Goal: Task Accomplishment & Management: Manage account settings

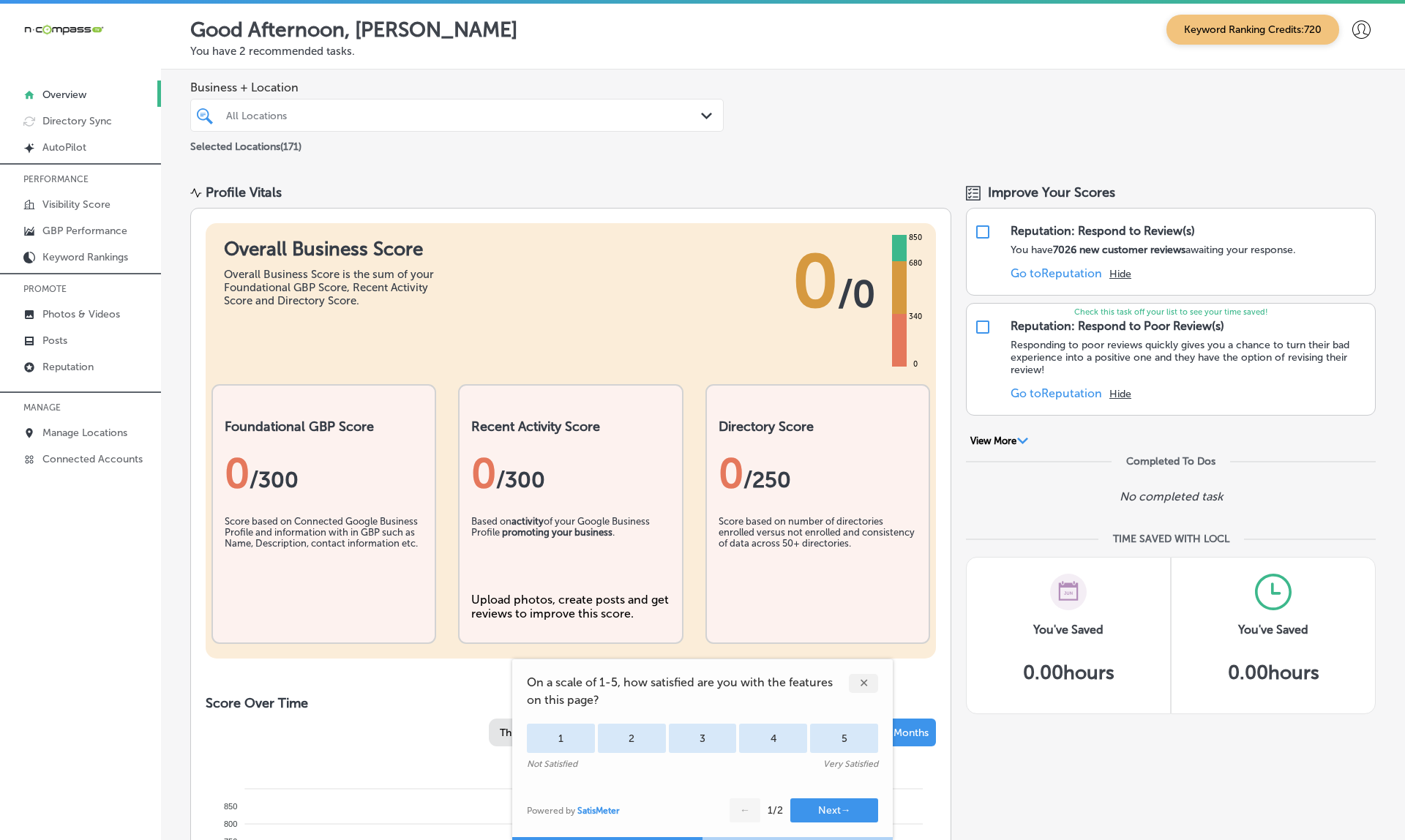
click at [367, 118] on div "All Locations" at bounding box center [464, 115] width 476 height 12
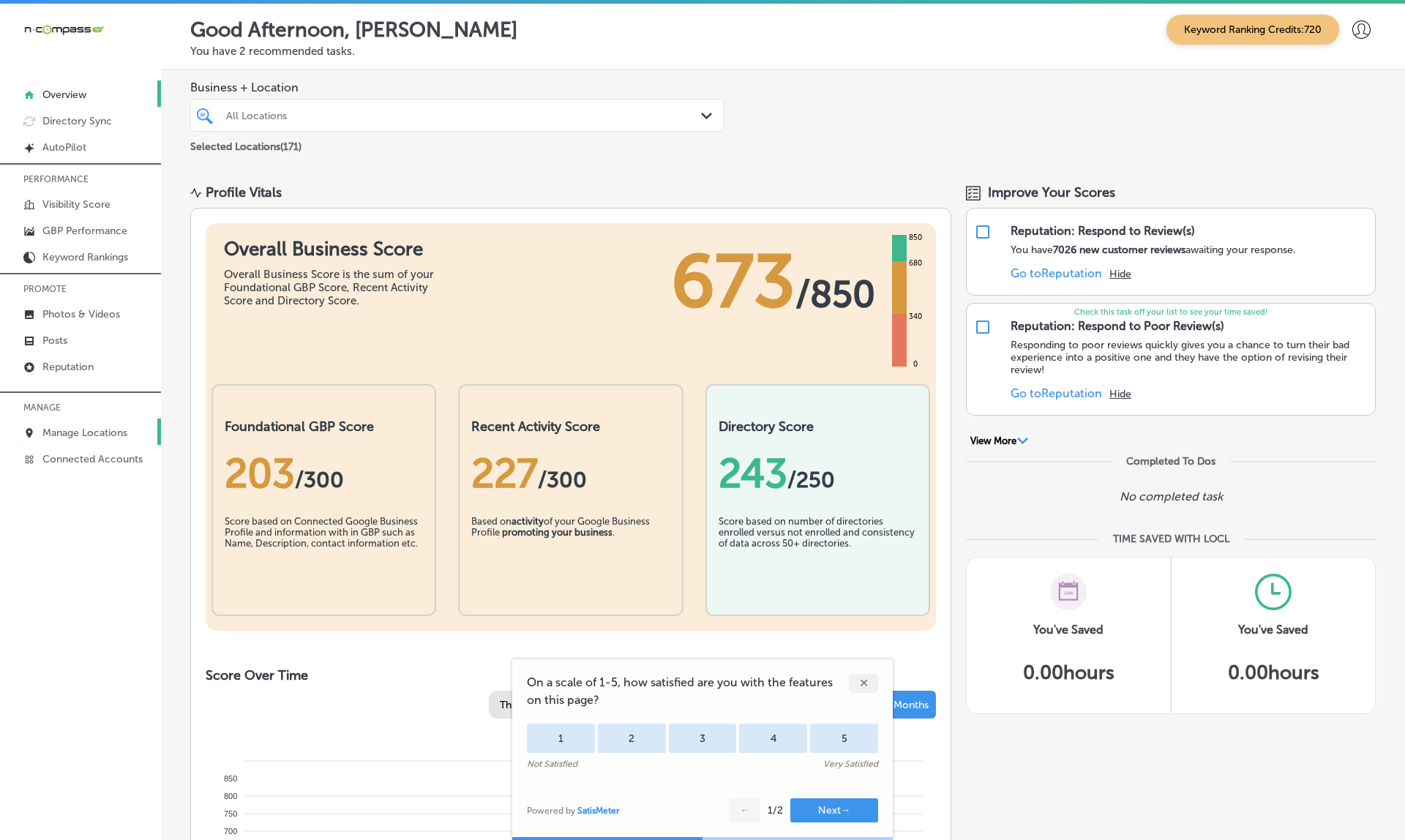
click at [83, 433] on p "Manage Locations" at bounding box center [85, 433] width 85 height 12
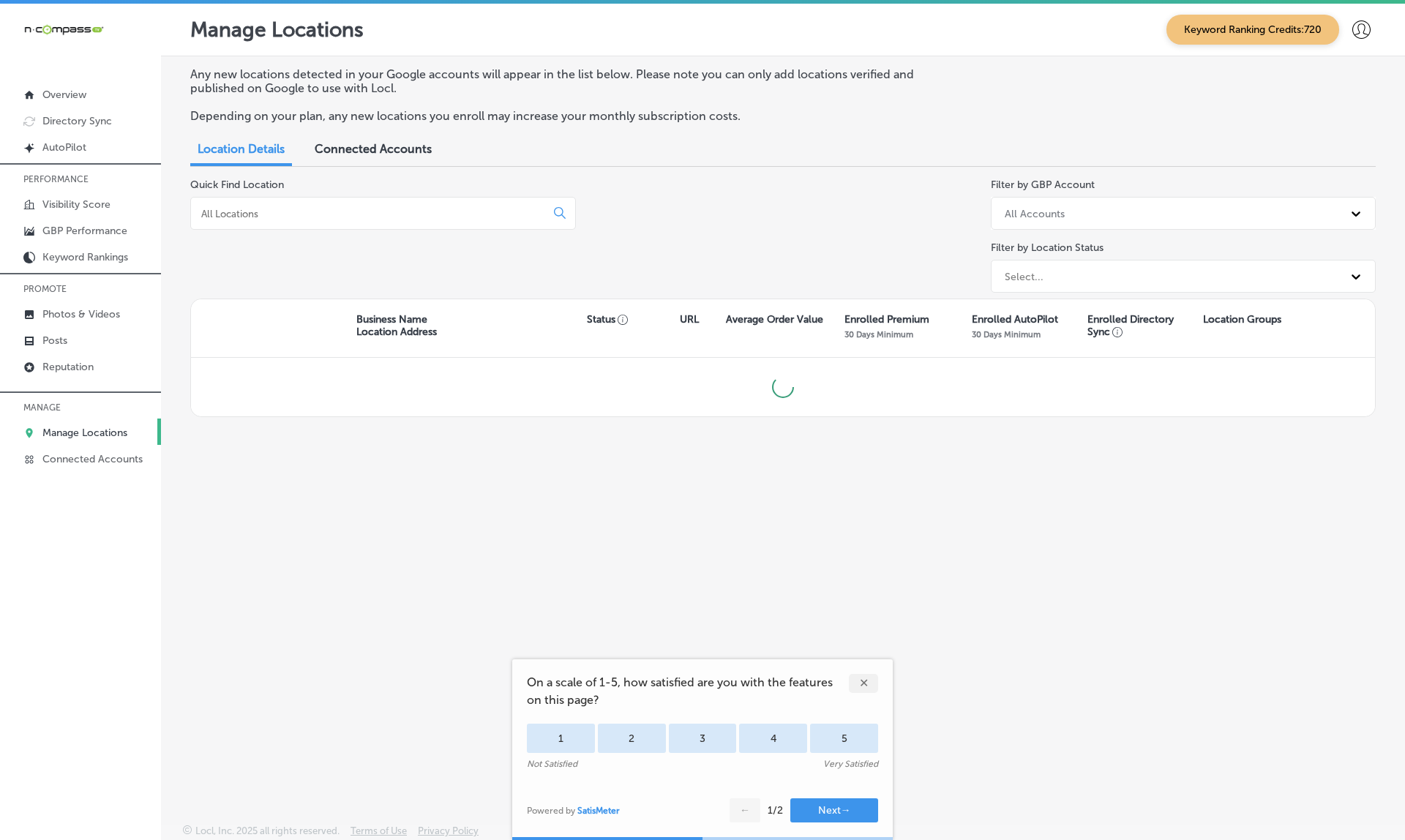
click at [386, 210] on input at bounding box center [370, 213] width 342 height 13
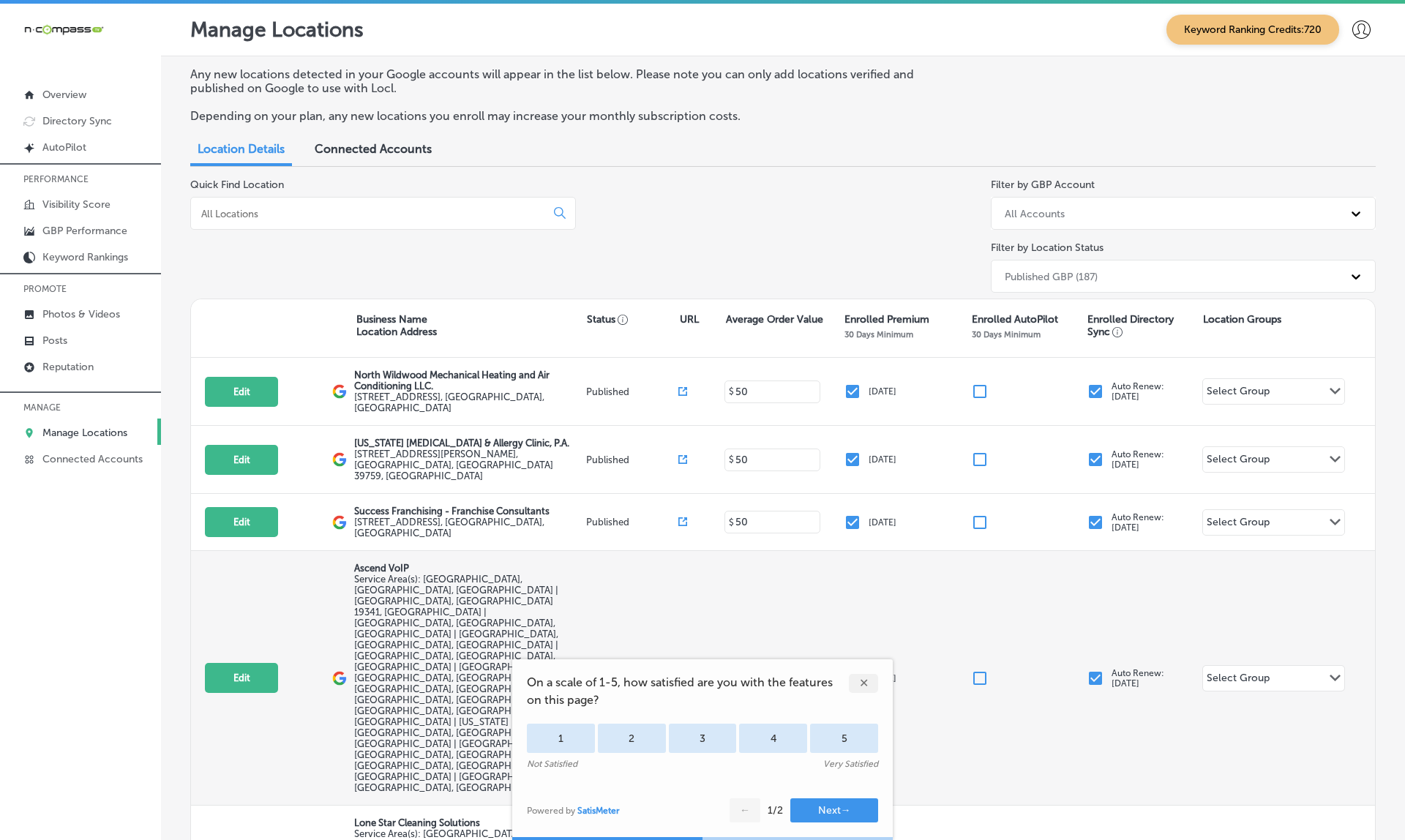
paste input "Lucrative Landscapes"
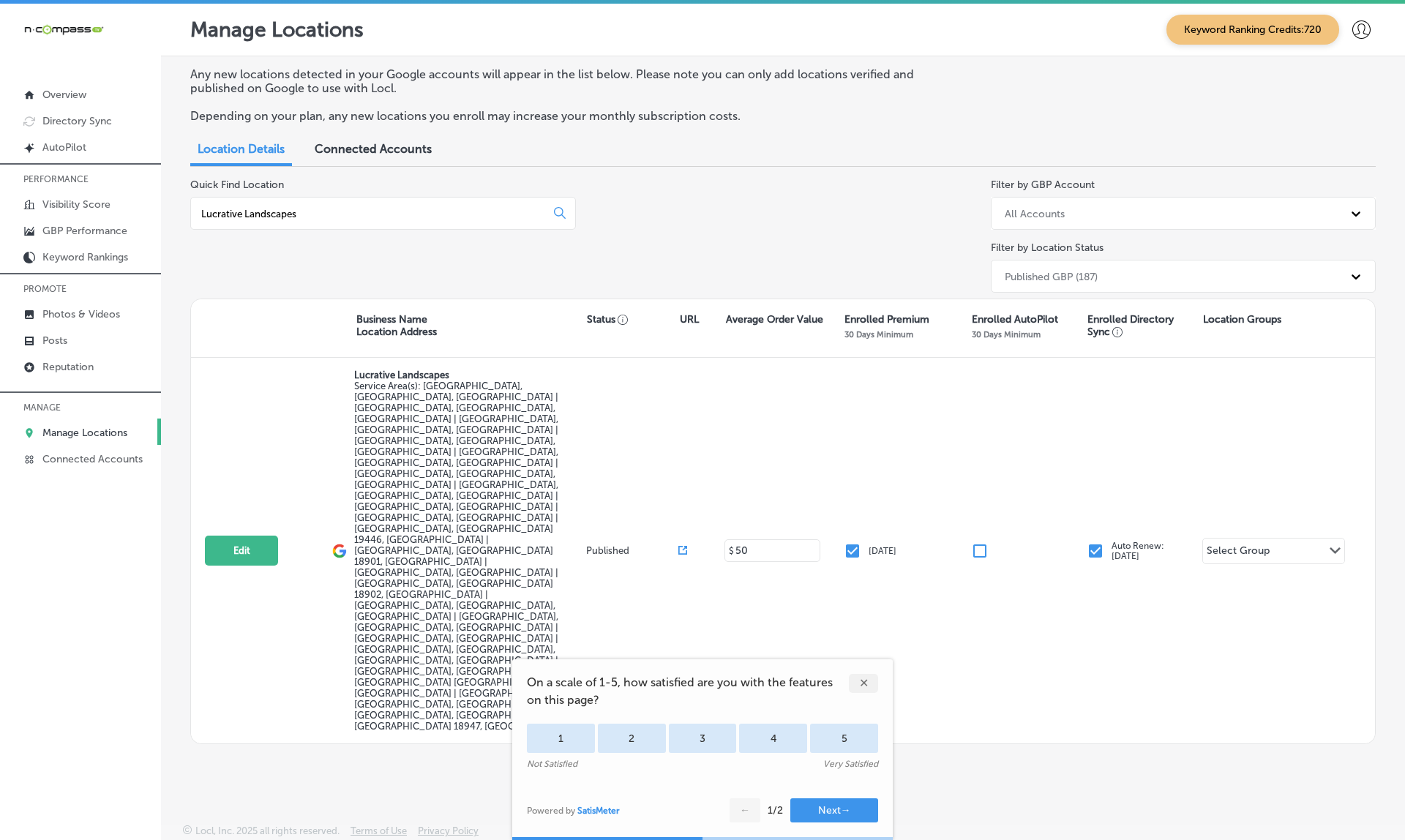
type input "Lucrative Landscapes"
click at [860, 675] on div "✕" at bounding box center [863, 683] width 29 height 19
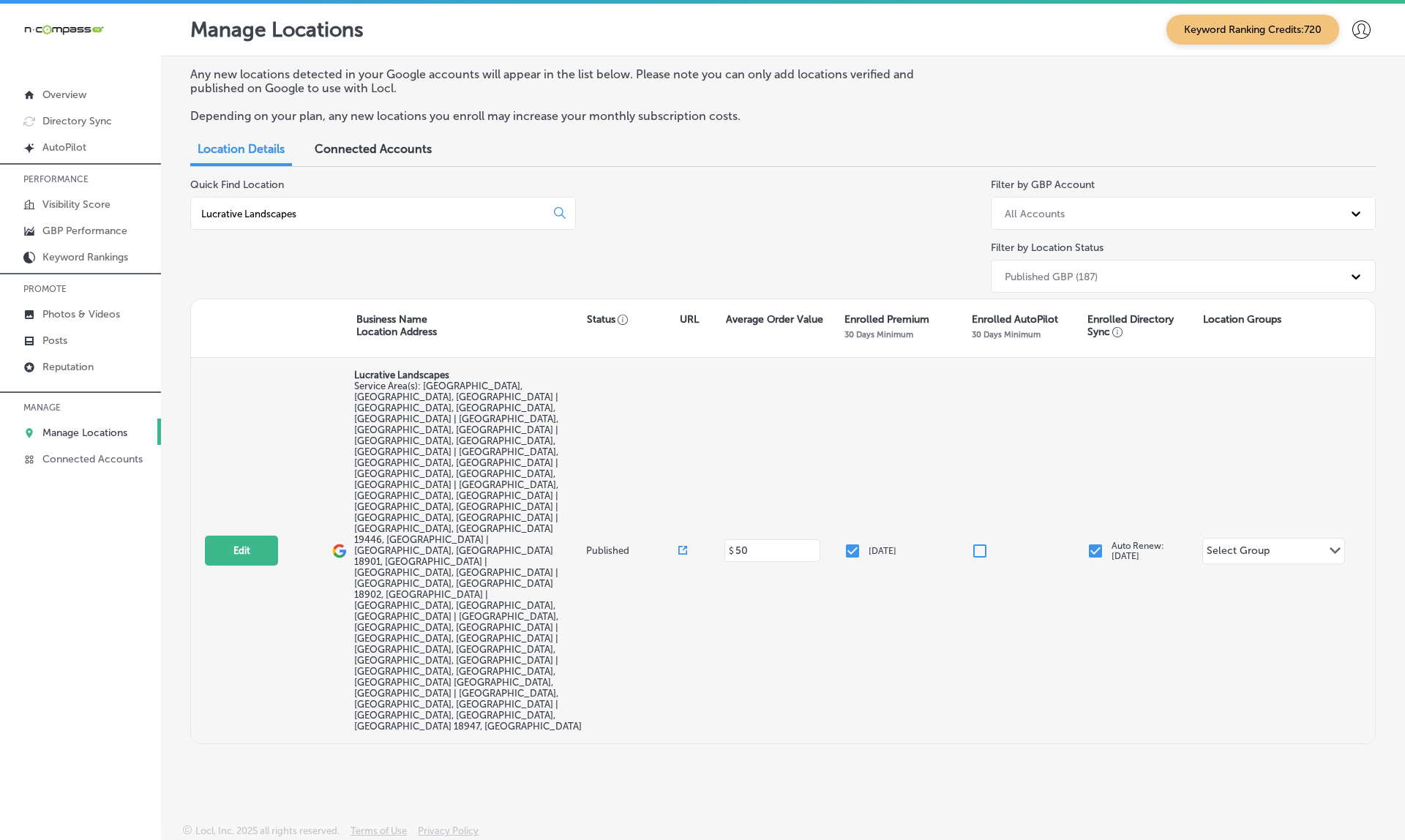
click at [682, 546] on icon at bounding box center [682, 550] width 8 height 8
click at [251, 536] on button "Edit" at bounding box center [241, 551] width 73 height 30
select select "US"
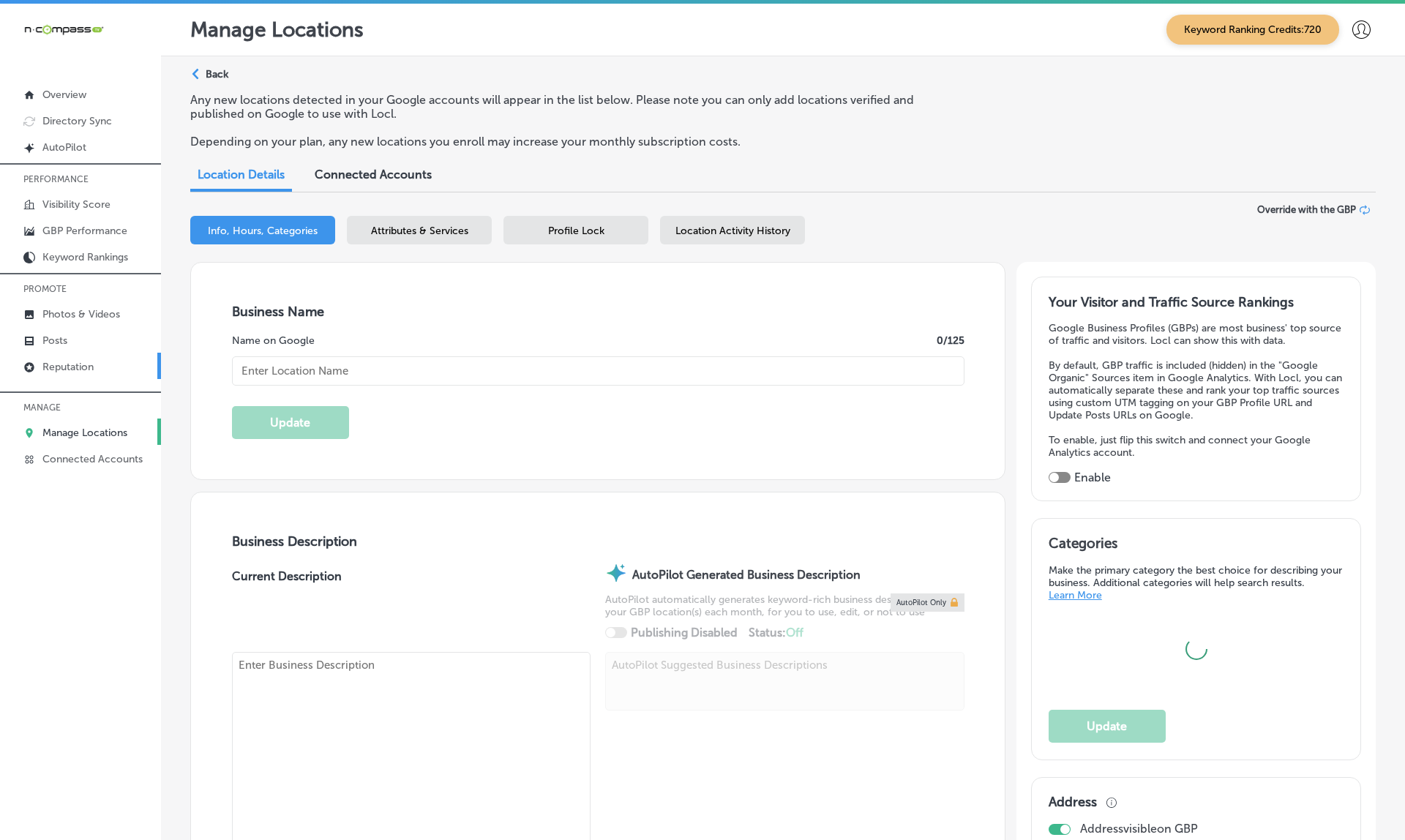
type input "Lucrative Landscapes"
type textarea "Lucrative Landscapes is a professional landscaping company that provides comple…"
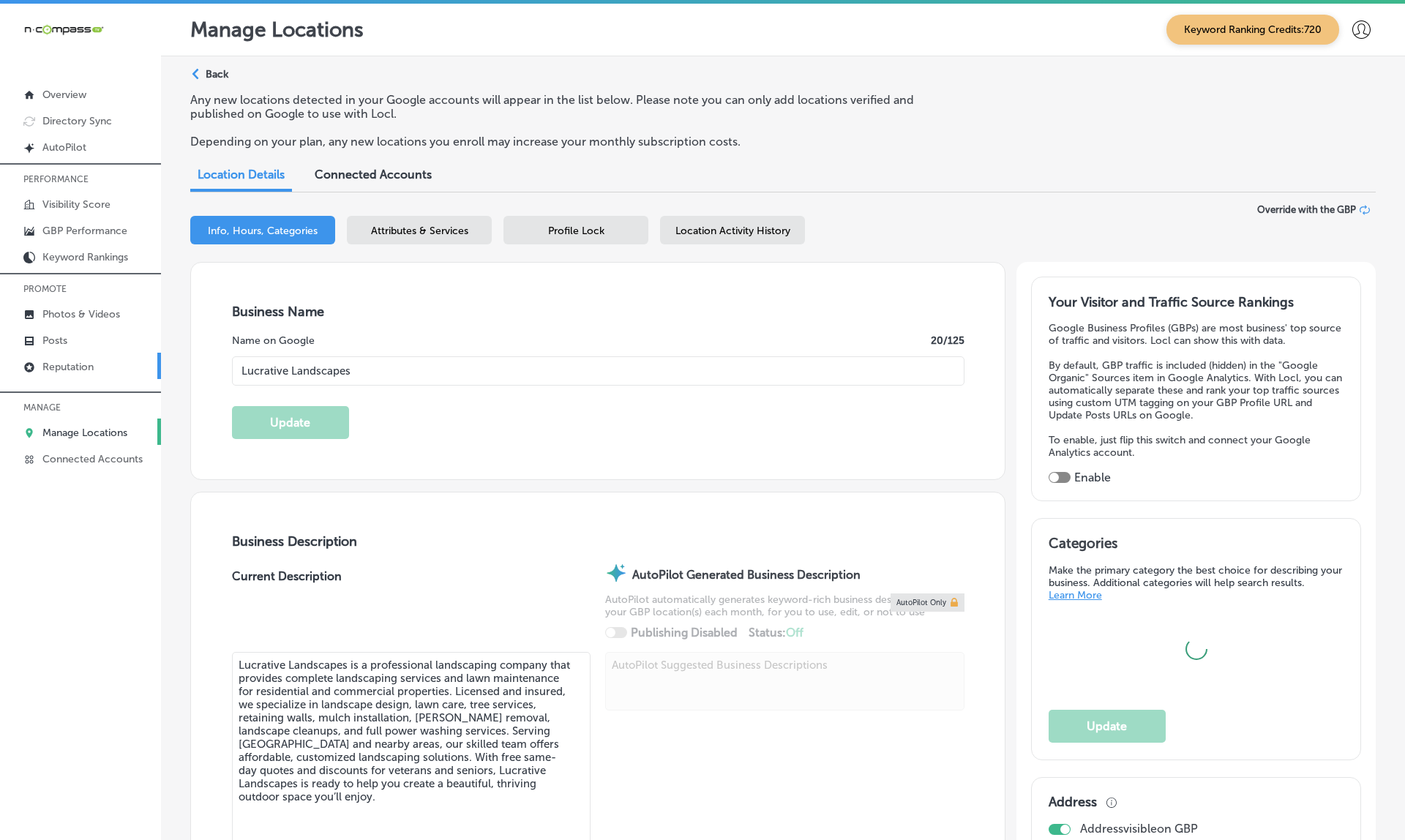
checkbox input "false"
type input "3856 Forest Drive"
type input "[GEOGRAPHIC_DATA]"
type input "18902"
type input "US"
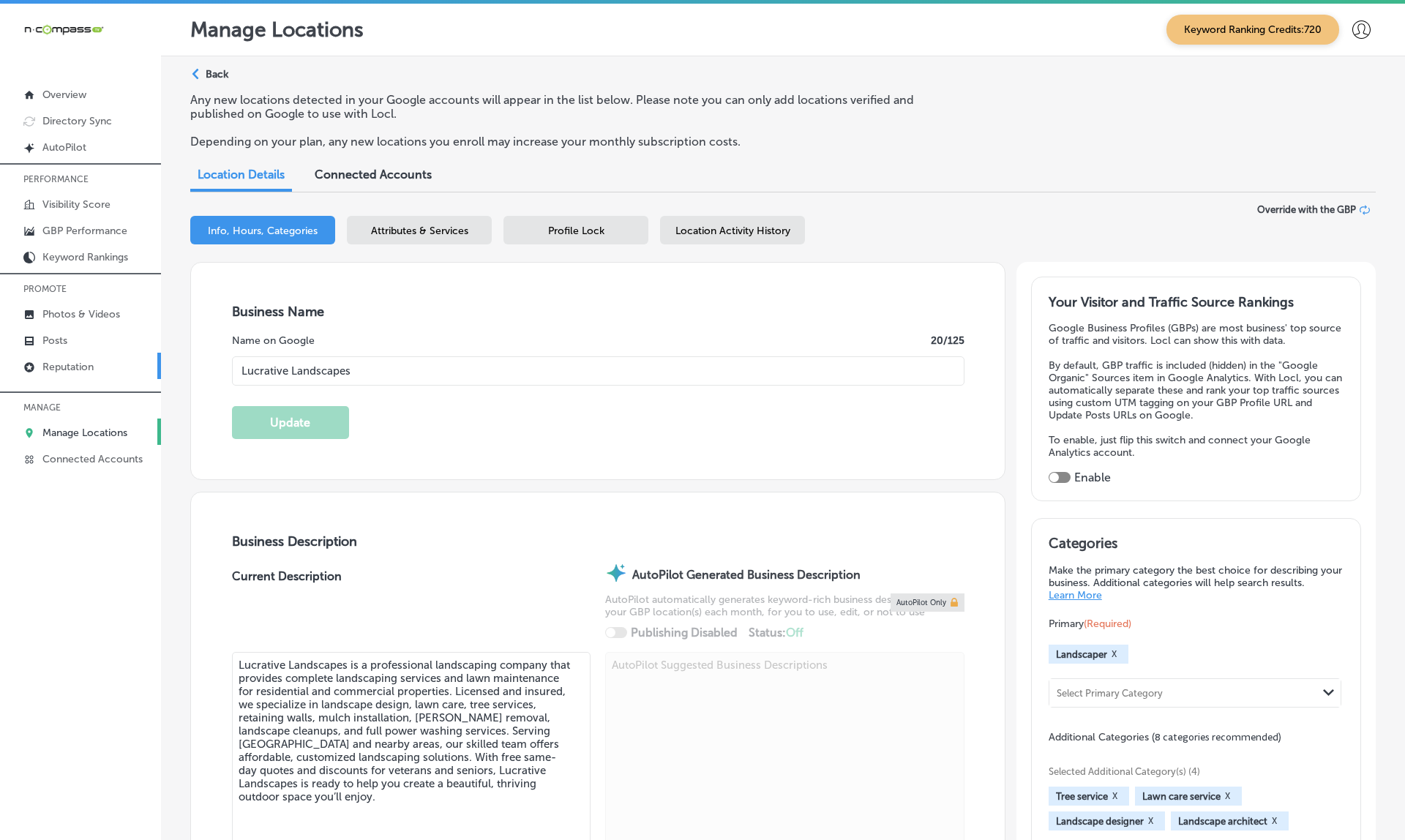
checkbox input "true"
type input "https://lucrativelandscapes.com/"
type input "+1 267 576 5118"
click at [77, 369] on p "Reputation" at bounding box center [68, 366] width 51 height 12
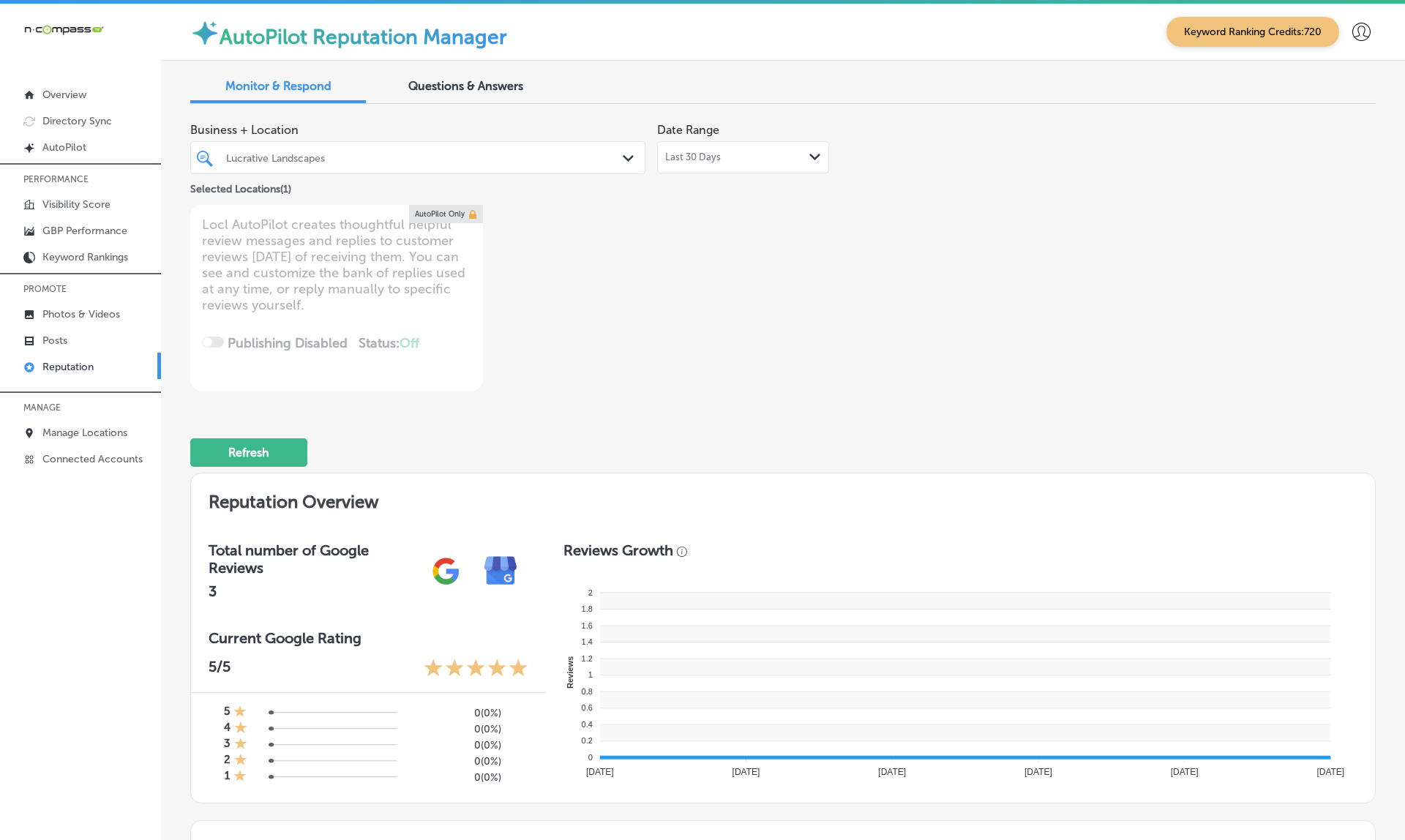
type textarea "x"
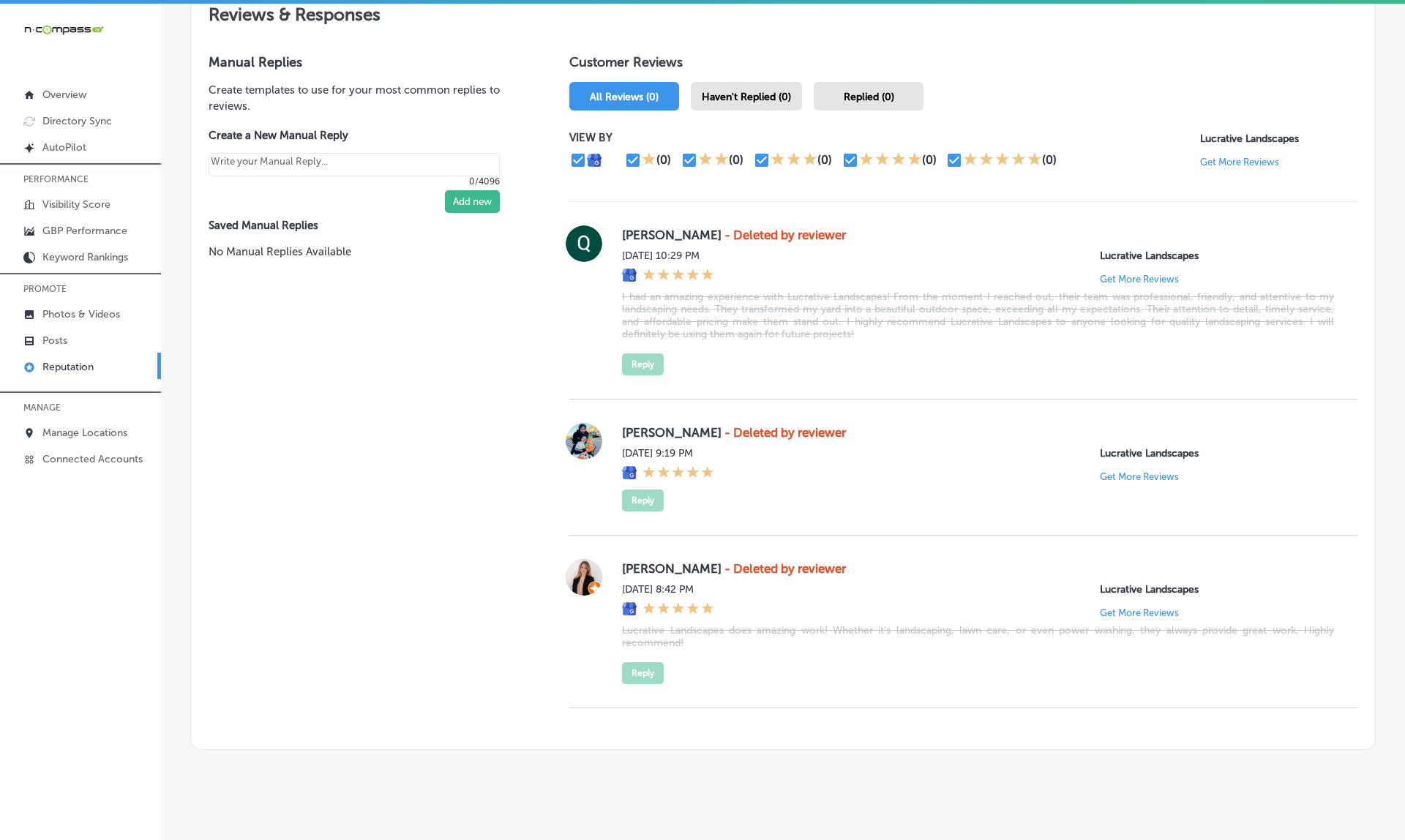
scroll to position [833, 0]
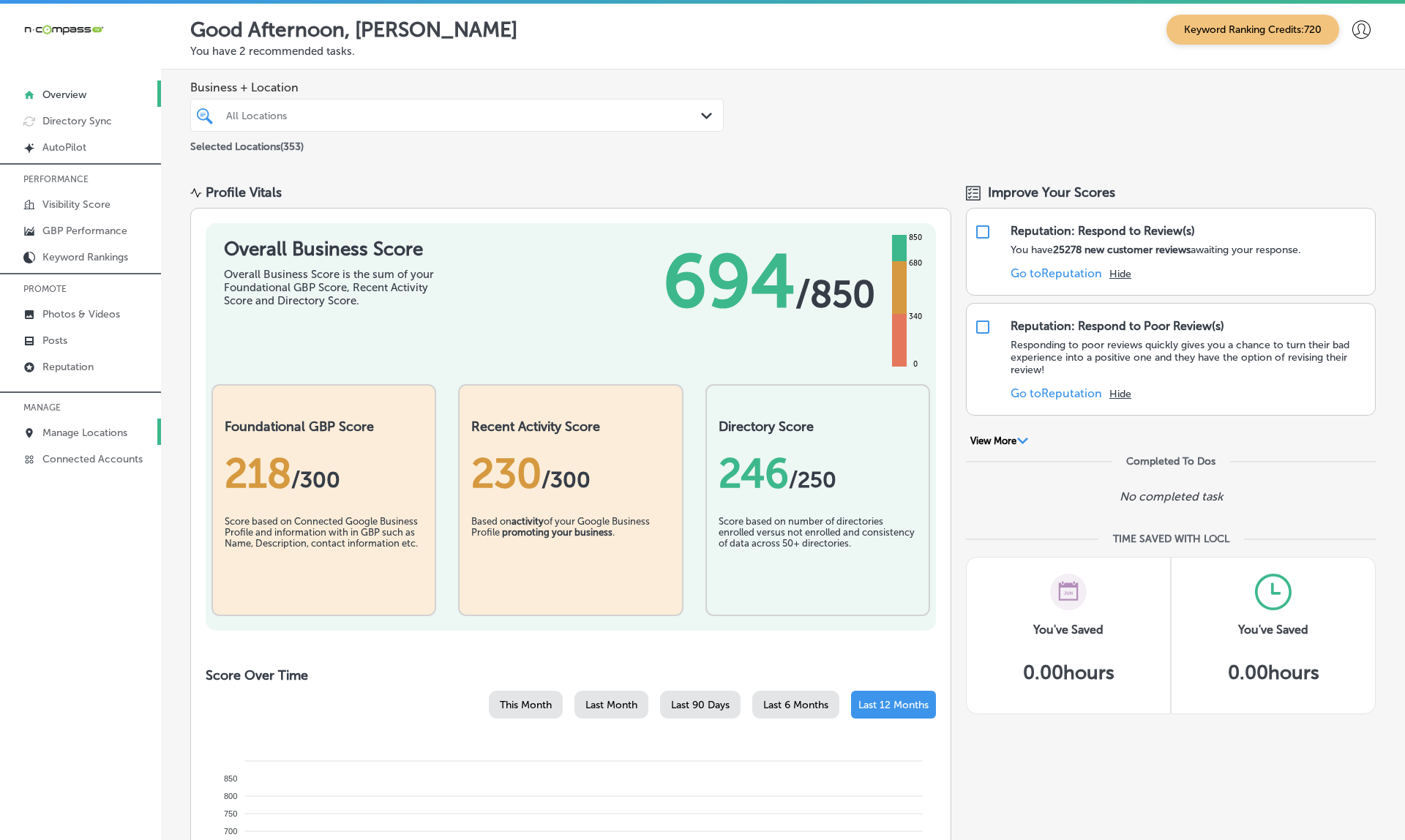
click at [56, 439] on p "Manage Locations" at bounding box center [85, 433] width 85 height 12
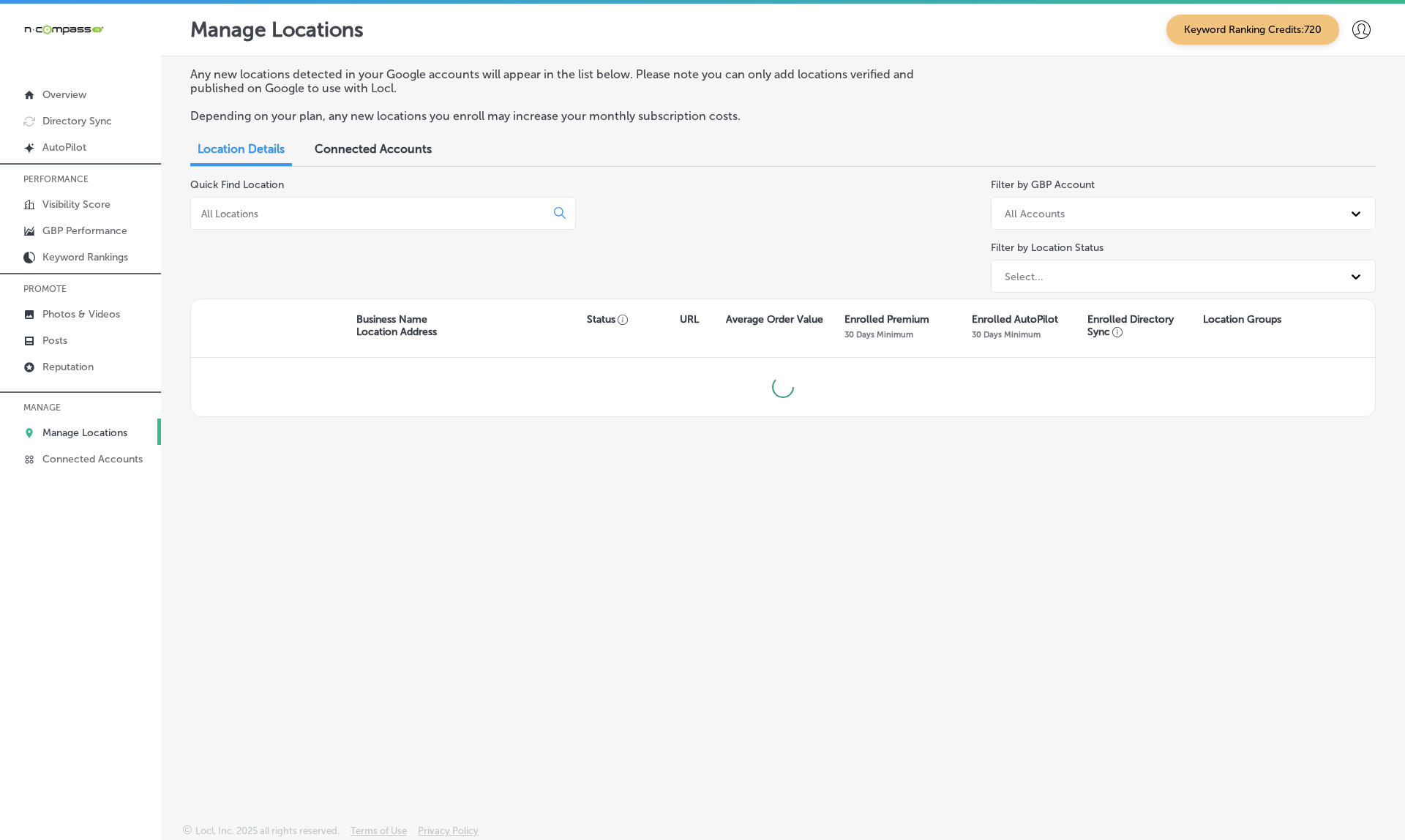
click at [324, 207] on input at bounding box center [370, 213] width 342 height 13
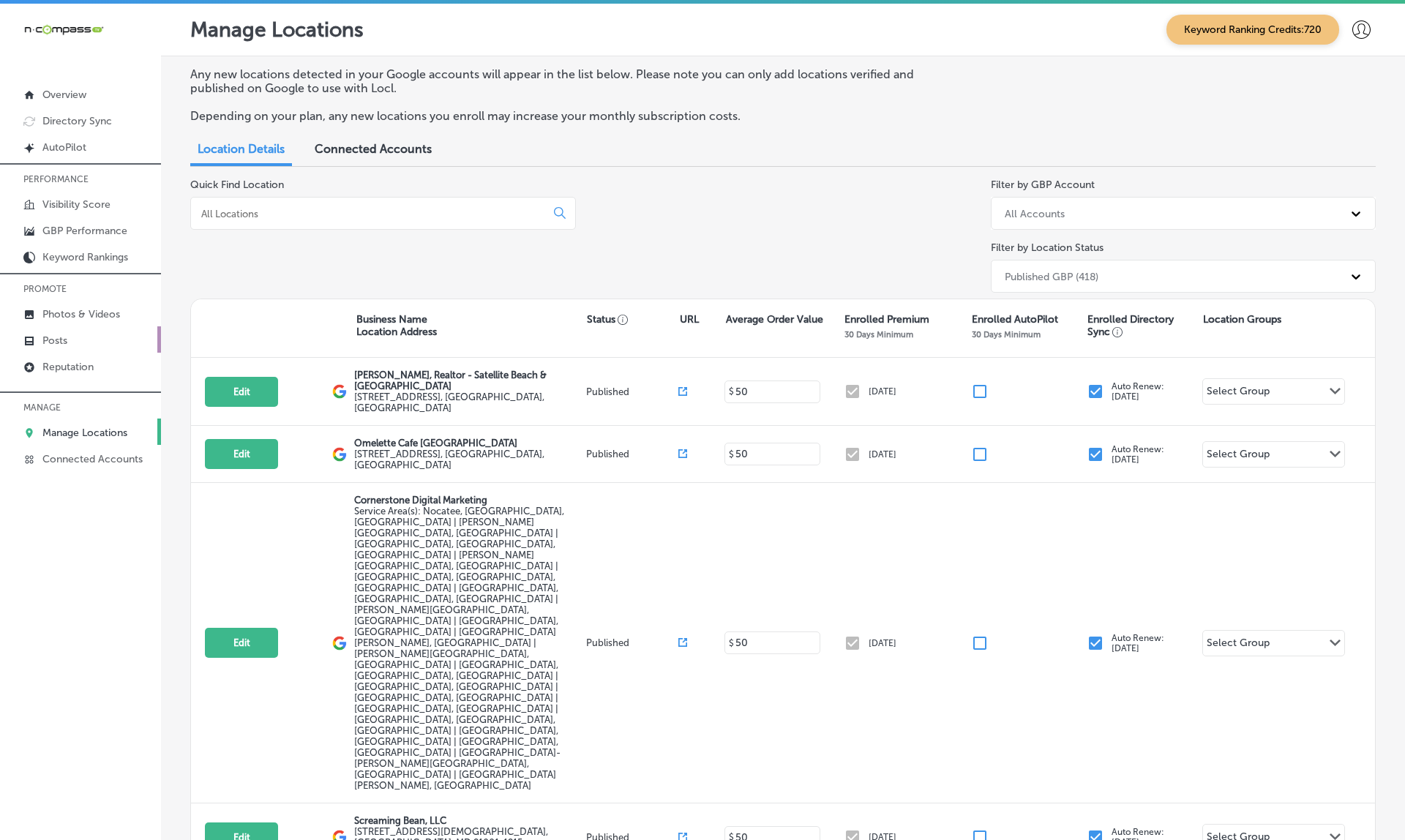
click at [52, 329] on link "Posts" at bounding box center [80, 339] width 161 height 26
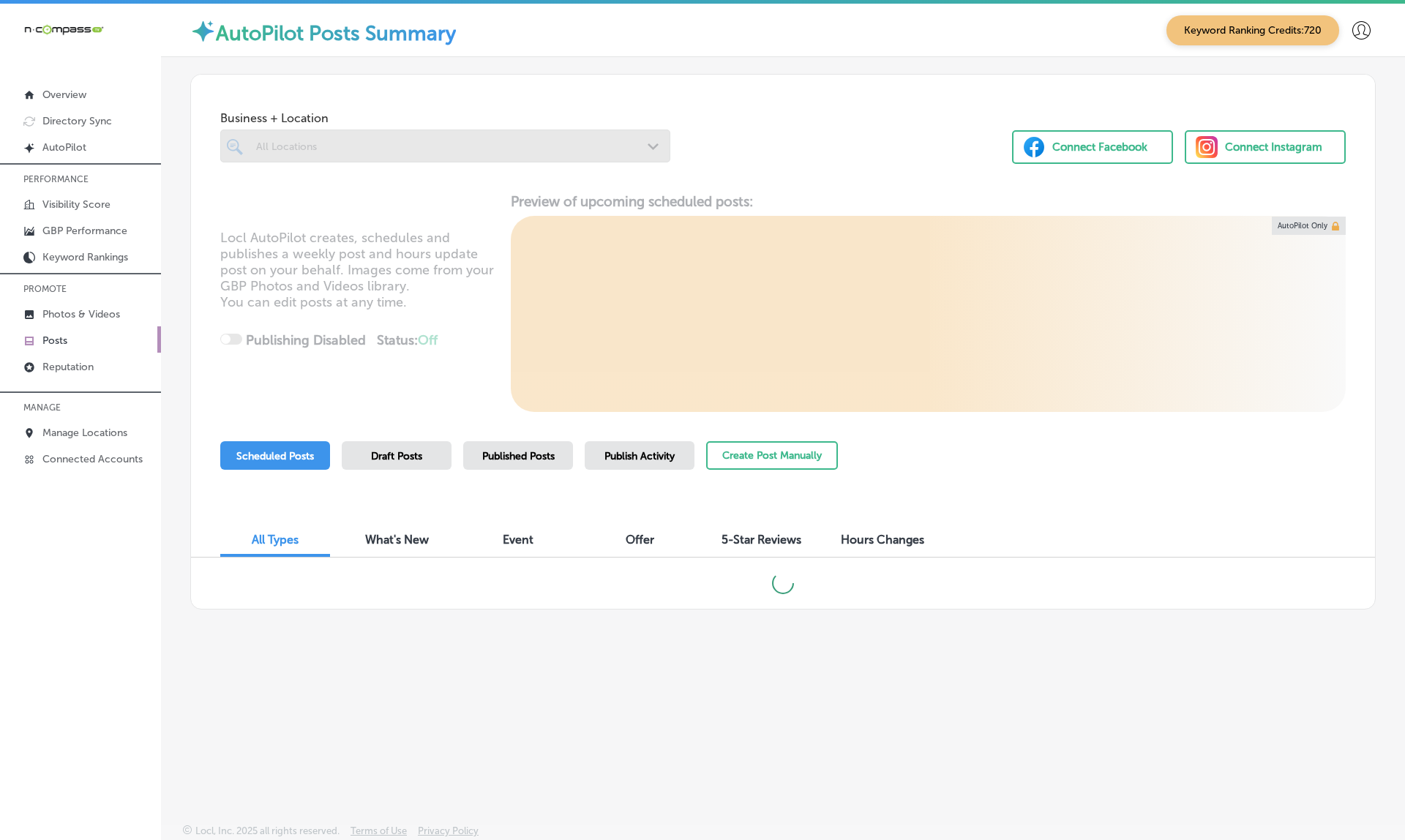
click at [53, 343] on p "Posts" at bounding box center [55, 340] width 25 height 12
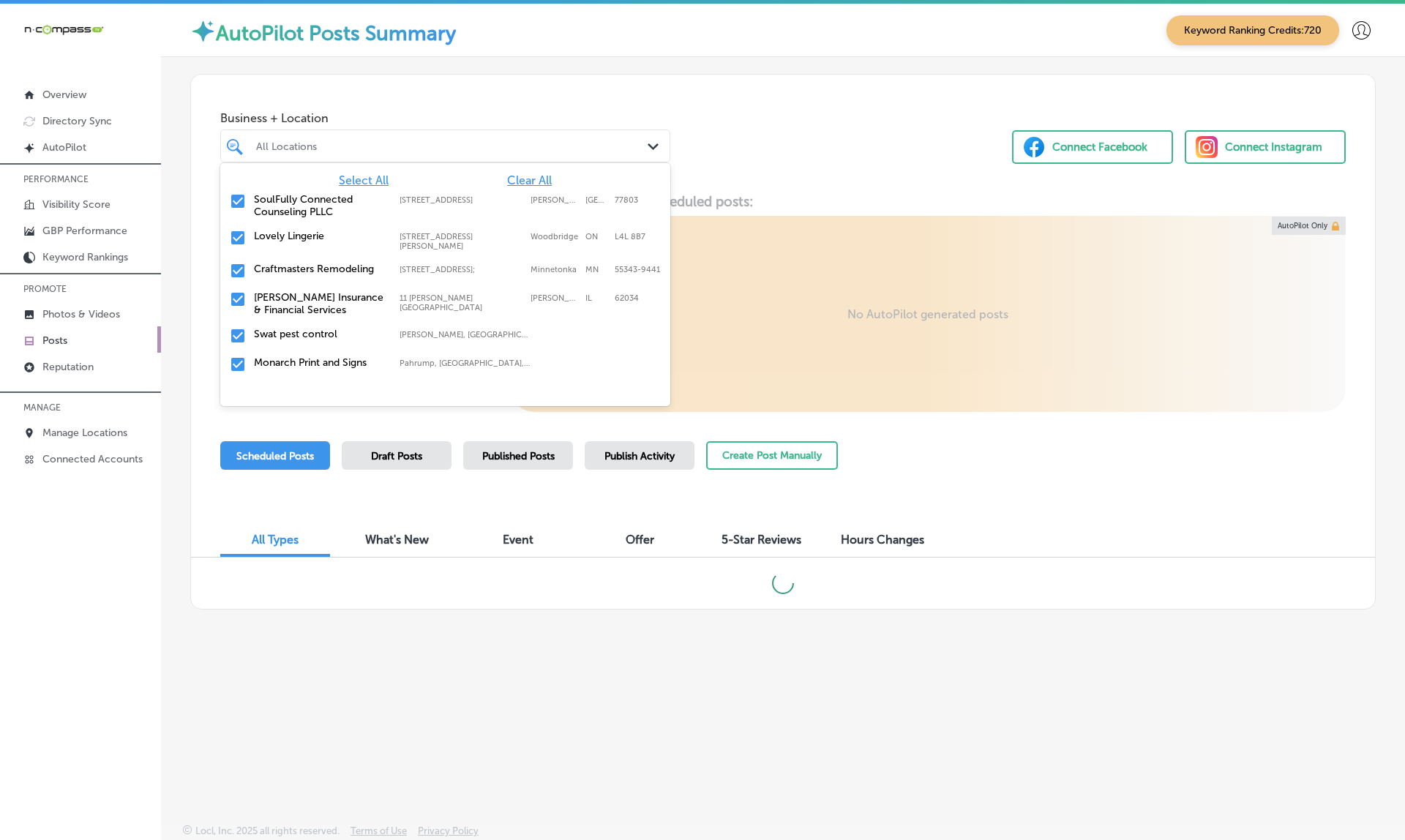
click at [293, 145] on div "All Locations" at bounding box center [453, 145] width 393 height 12
click at [522, 180] on span "Clear All" at bounding box center [530, 180] width 45 height 14
paste input "Flooring Designz"
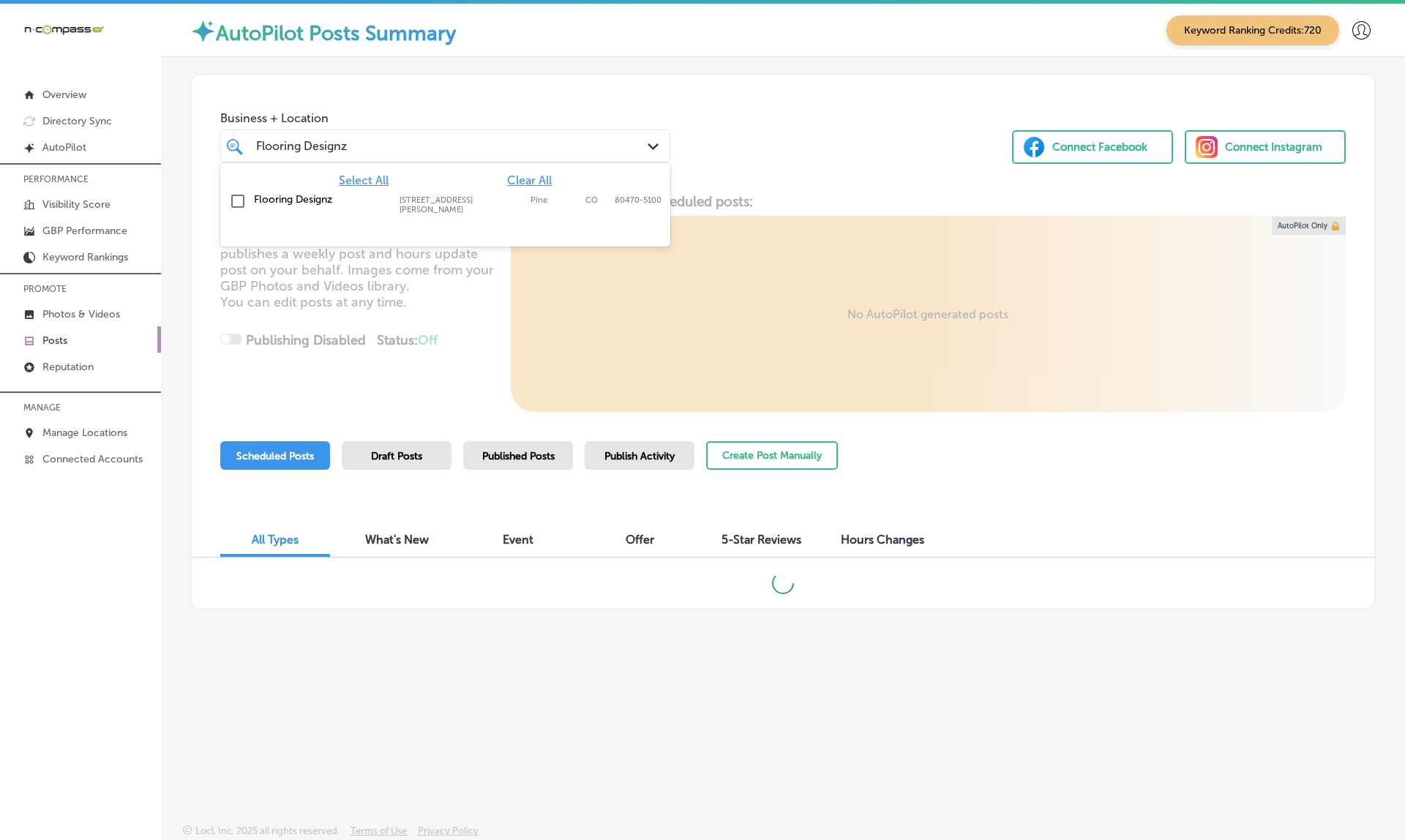
click at [401, 206] on div "Flooring Designz [STREET_ADDRESS][PERSON_NAME] [STREET_ADDRESS][PERSON_NAME]" at bounding box center [446, 203] width 438 height 27
type input "Flooring Designz"
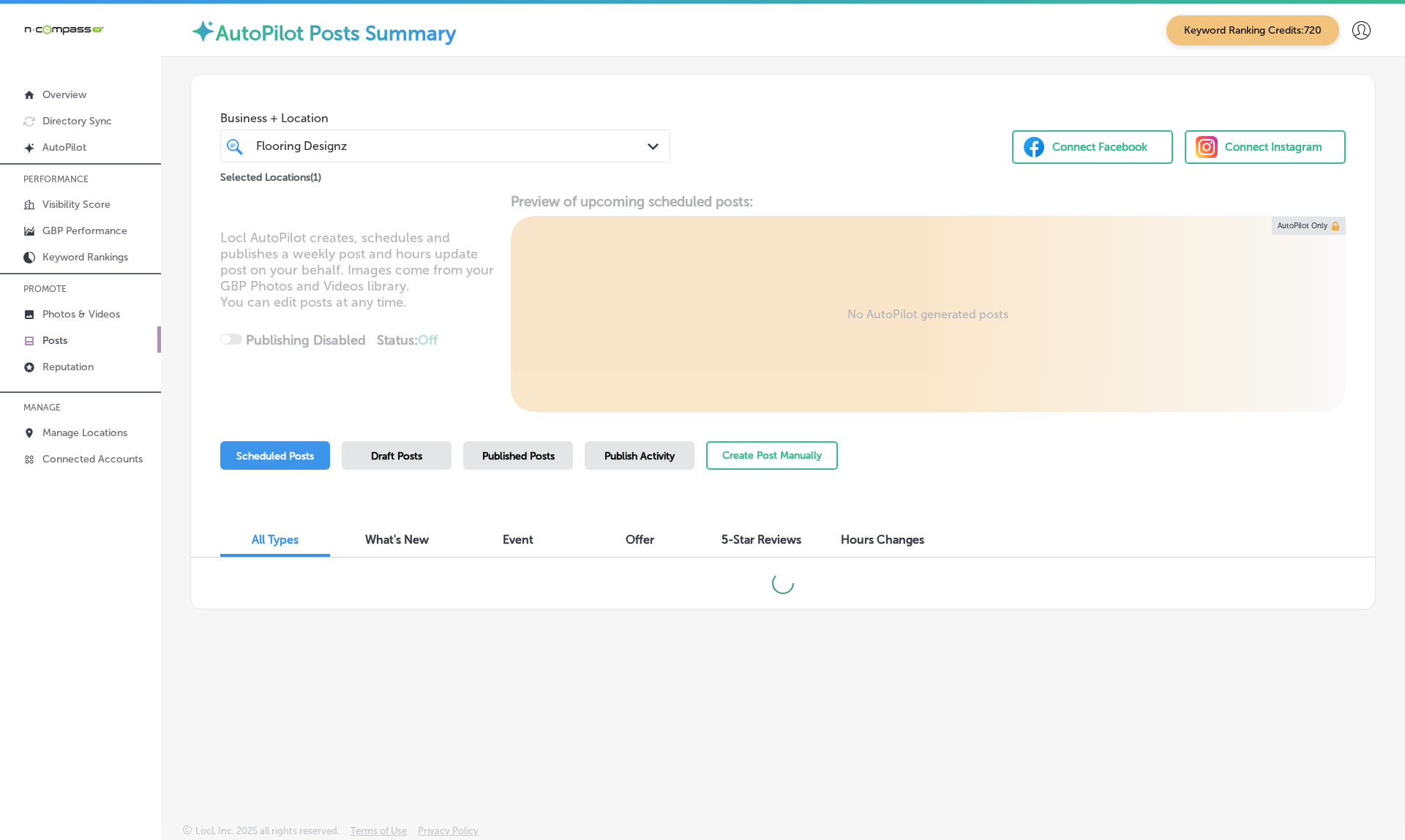
click at [618, 99] on div "Business + Location Flooring Designz Flooring Designz Path Created with Sketch.…" at bounding box center [783, 130] width 1184 height 111
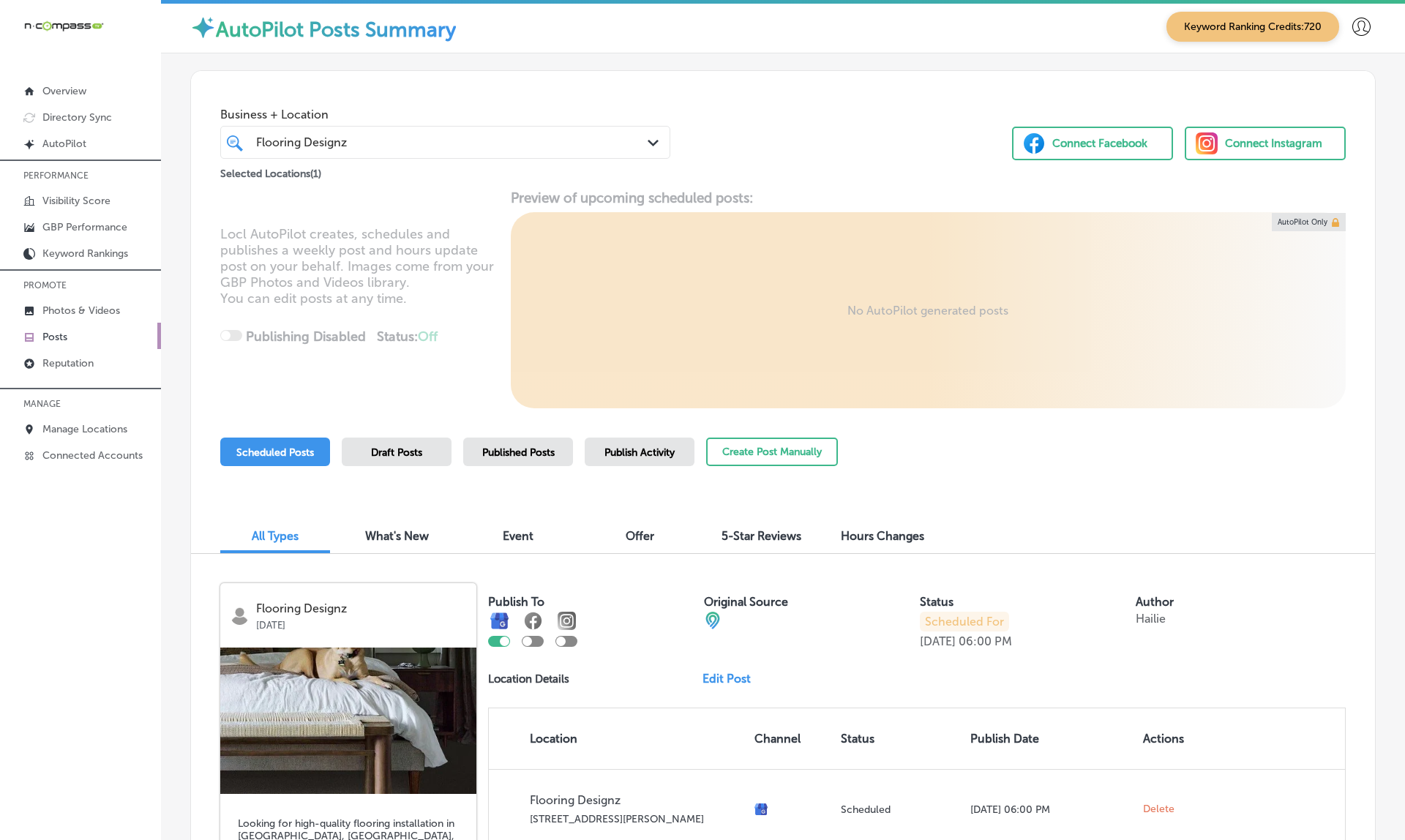
click at [625, 440] on div "Publish Activity" at bounding box center [640, 451] width 110 height 29
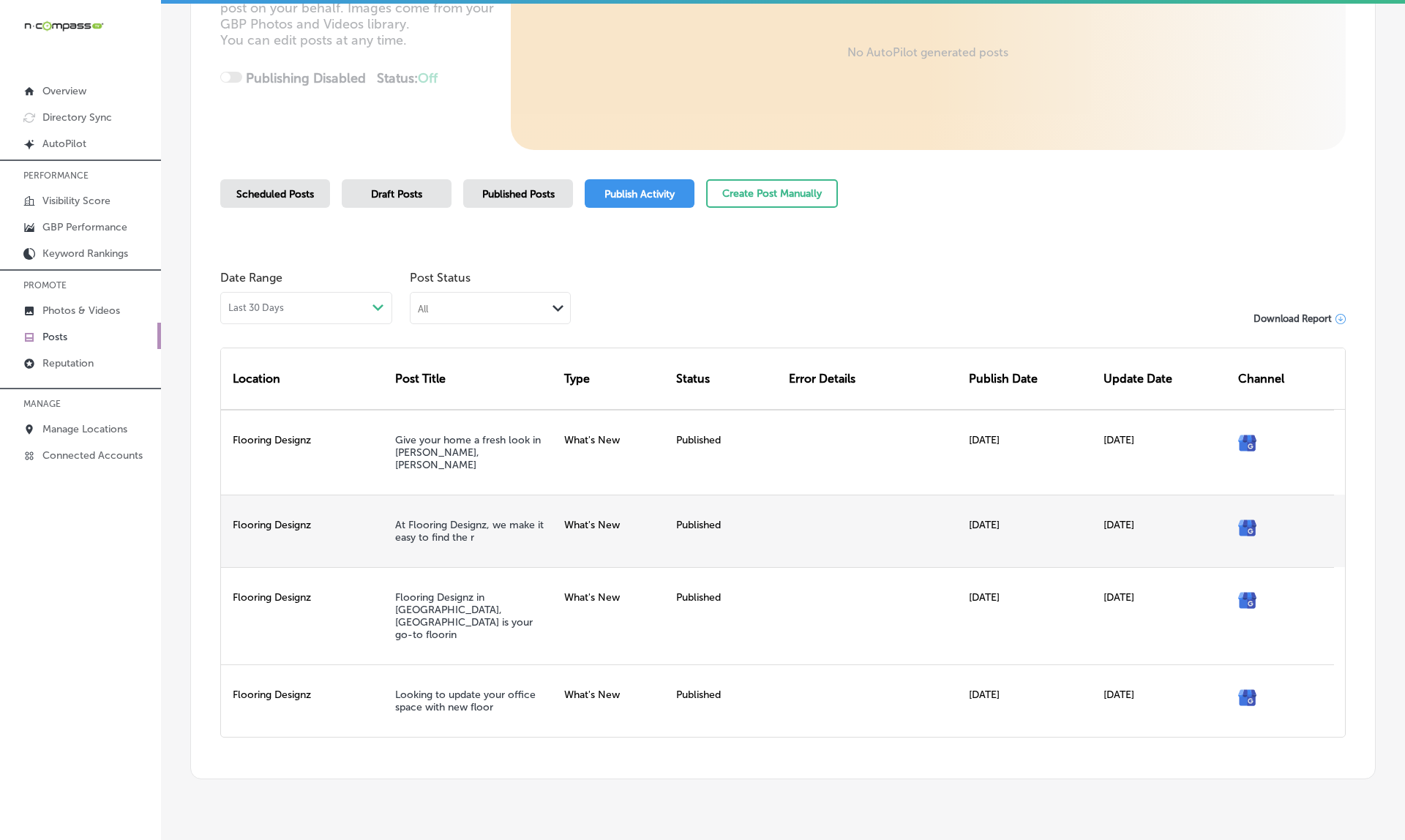
scroll to position [257, 0]
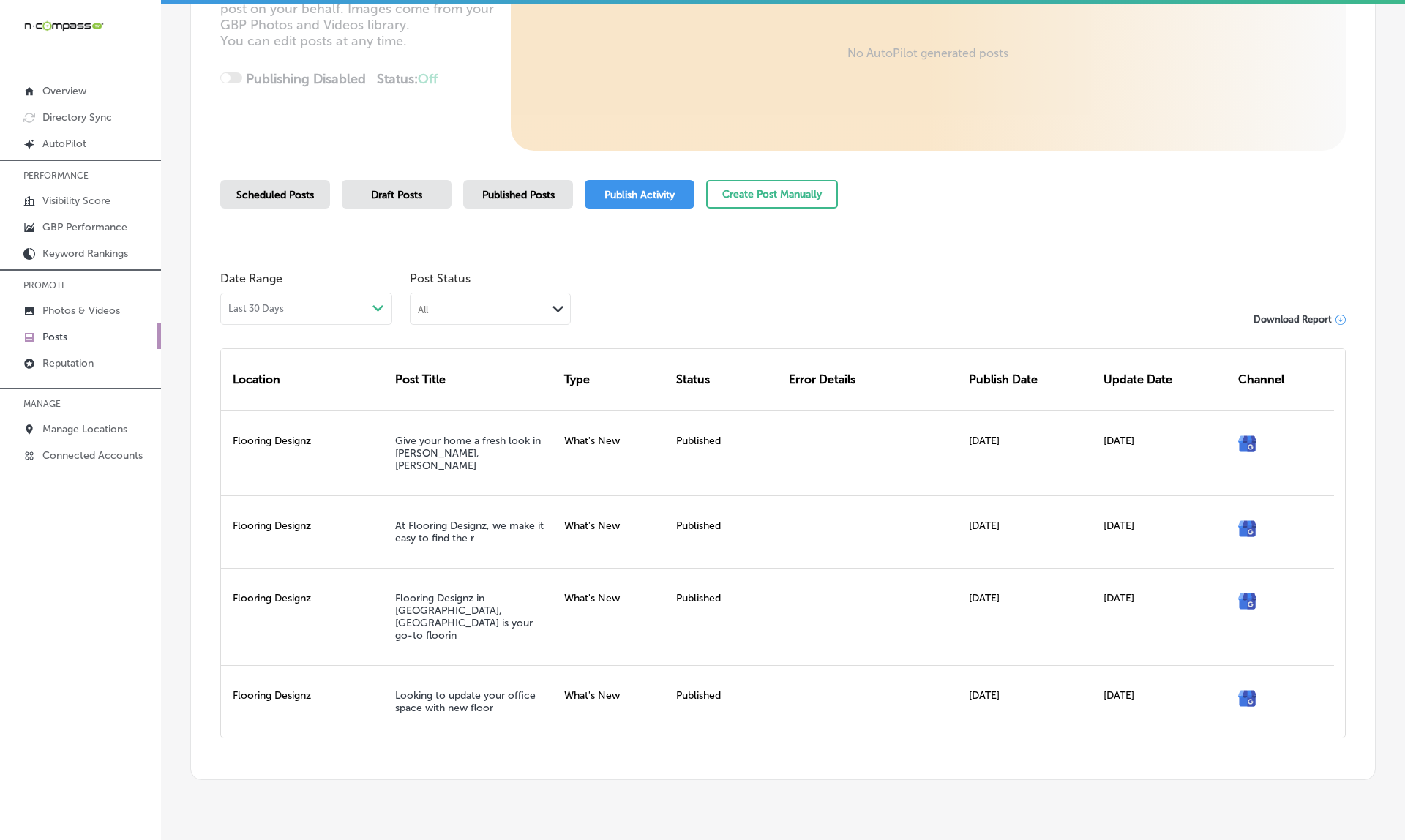
click at [337, 293] on div "Last 30 Days Path Created with Sketch." at bounding box center [306, 309] width 172 height 33
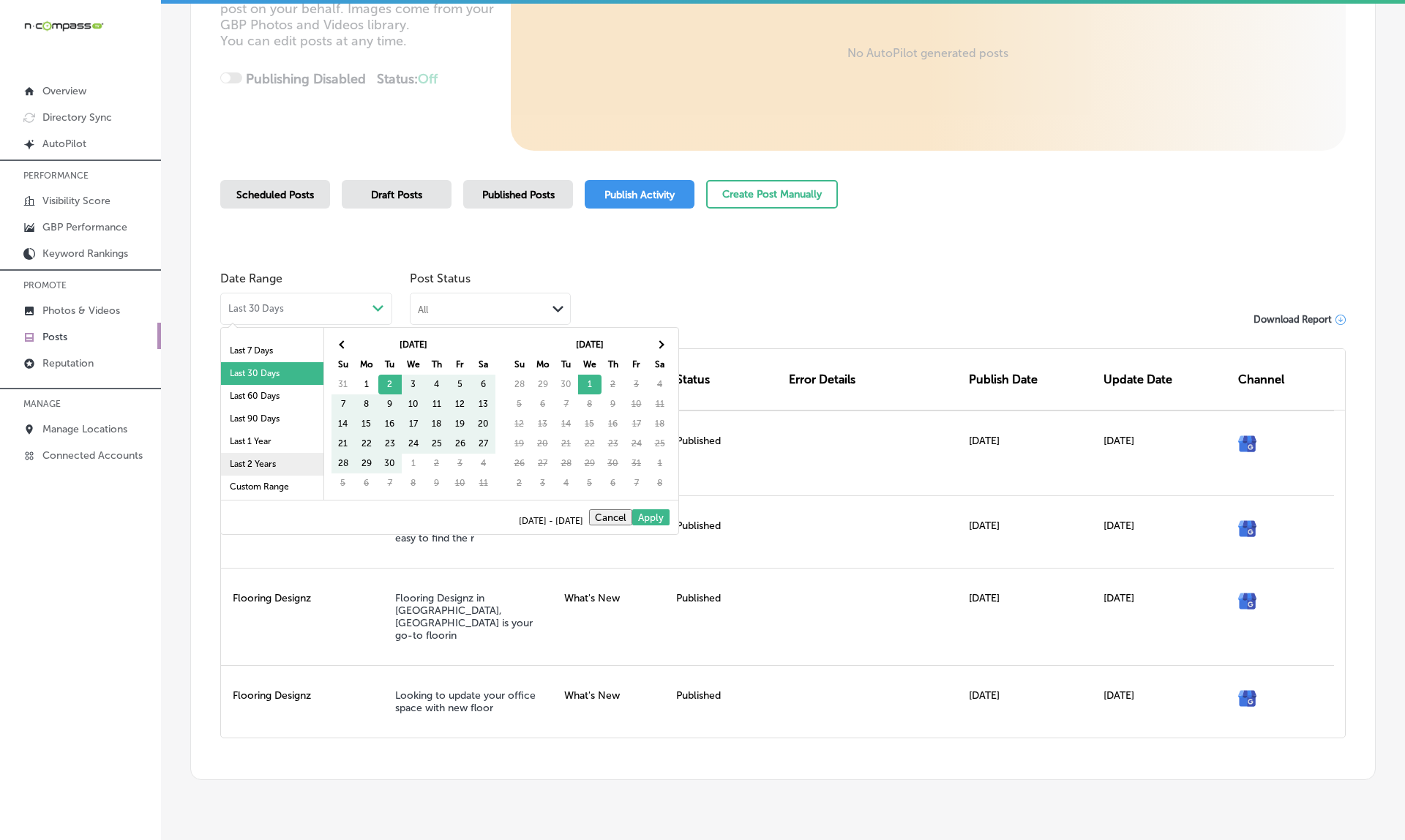
scroll to position [85, 0]
click at [265, 459] on li "Last 2 Years" at bounding box center [272, 464] width 103 height 22
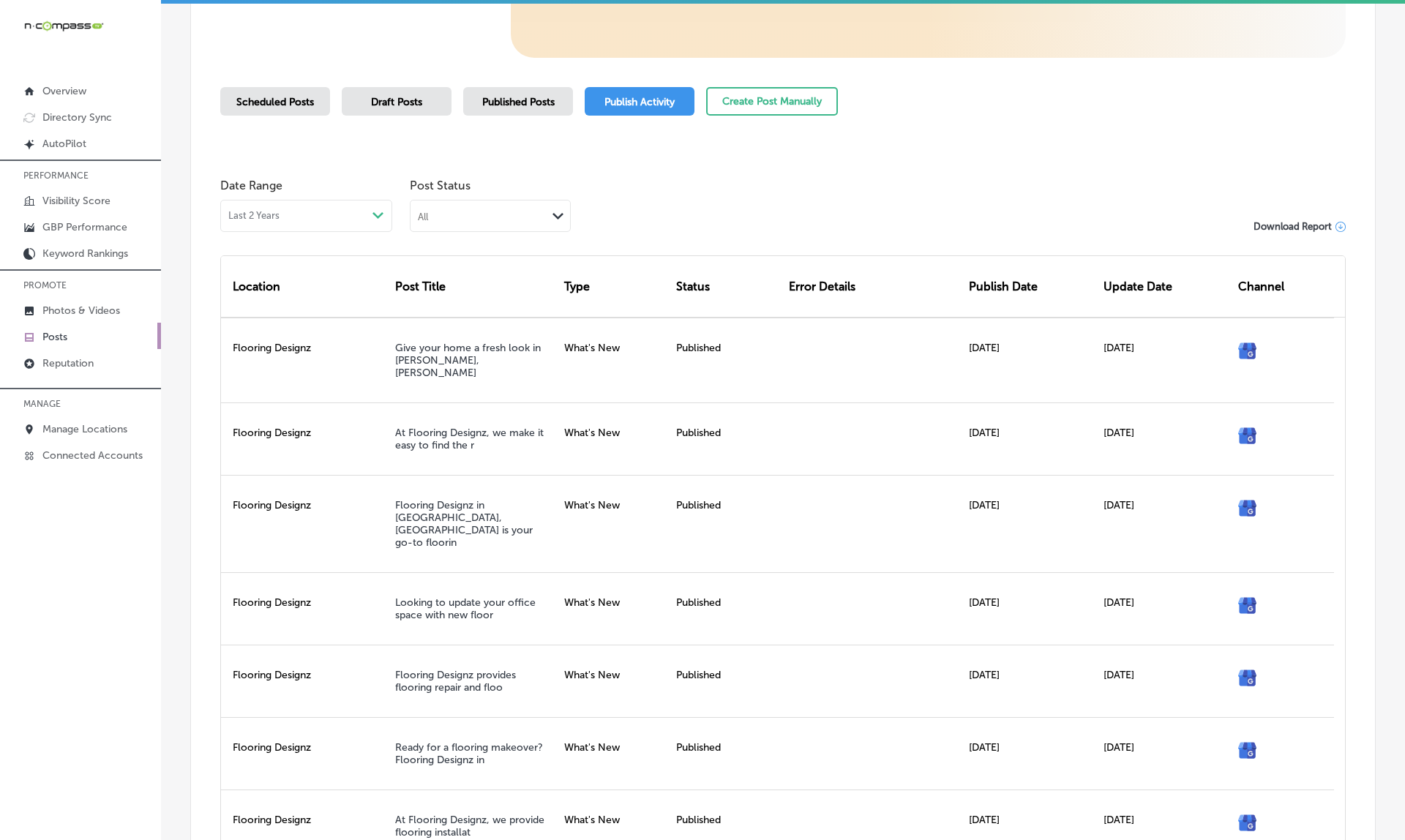
scroll to position [352, 0]
